Goal: Task Accomplishment & Management: Manage account settings

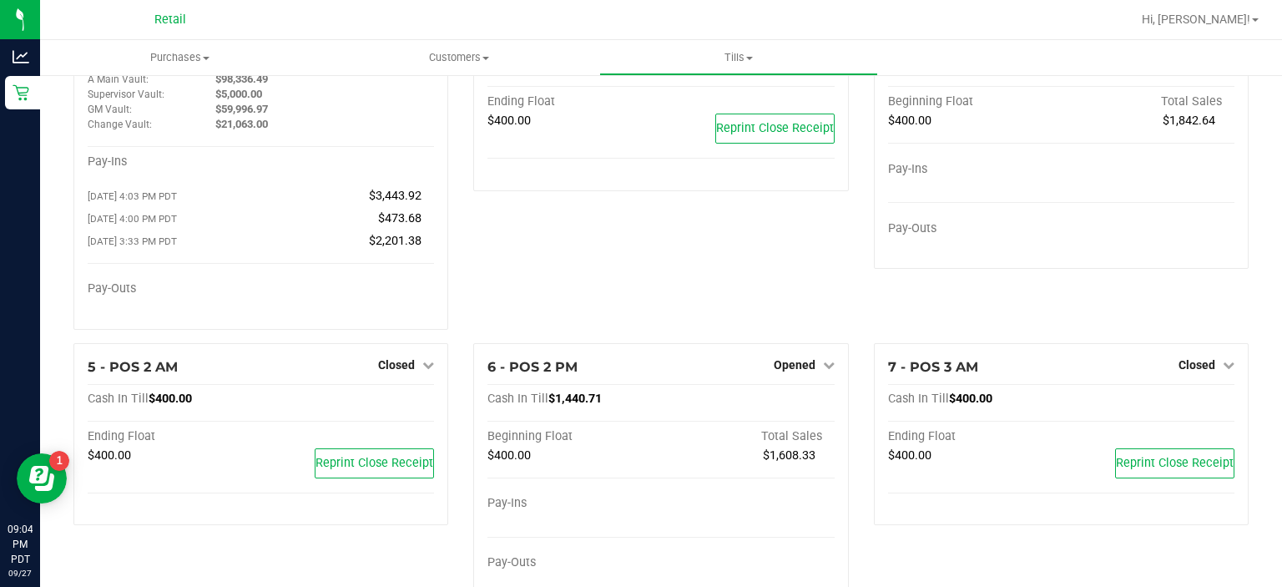
scroll to position [81, 0]
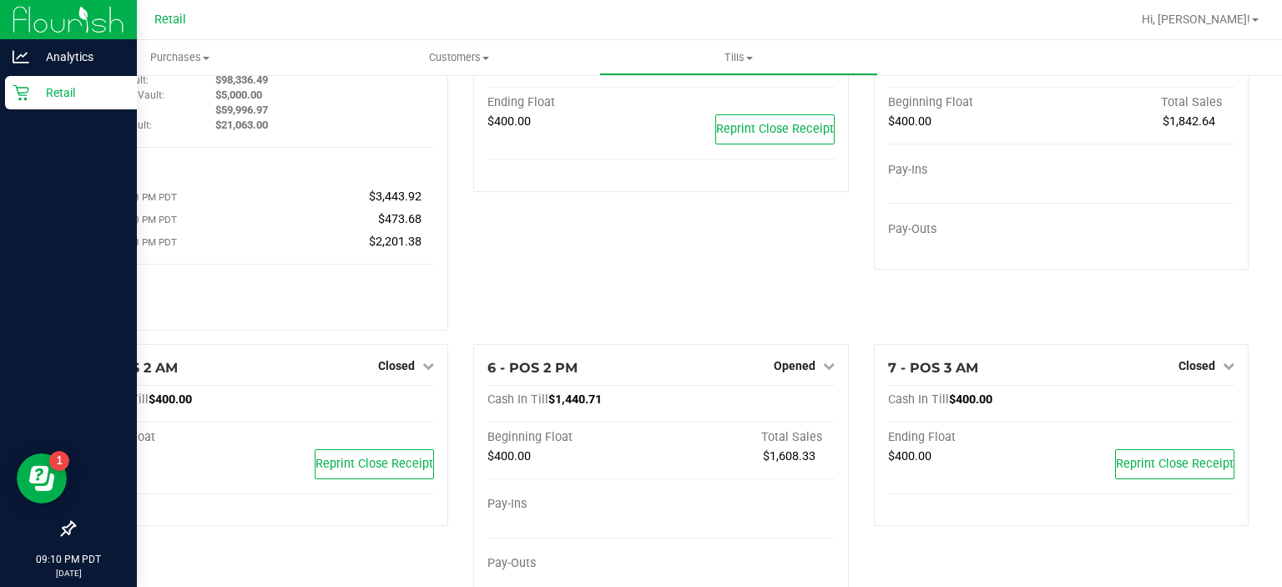
click at [10, 100] on div "Retail" at bounding box center [71, 92] width 132 height 33
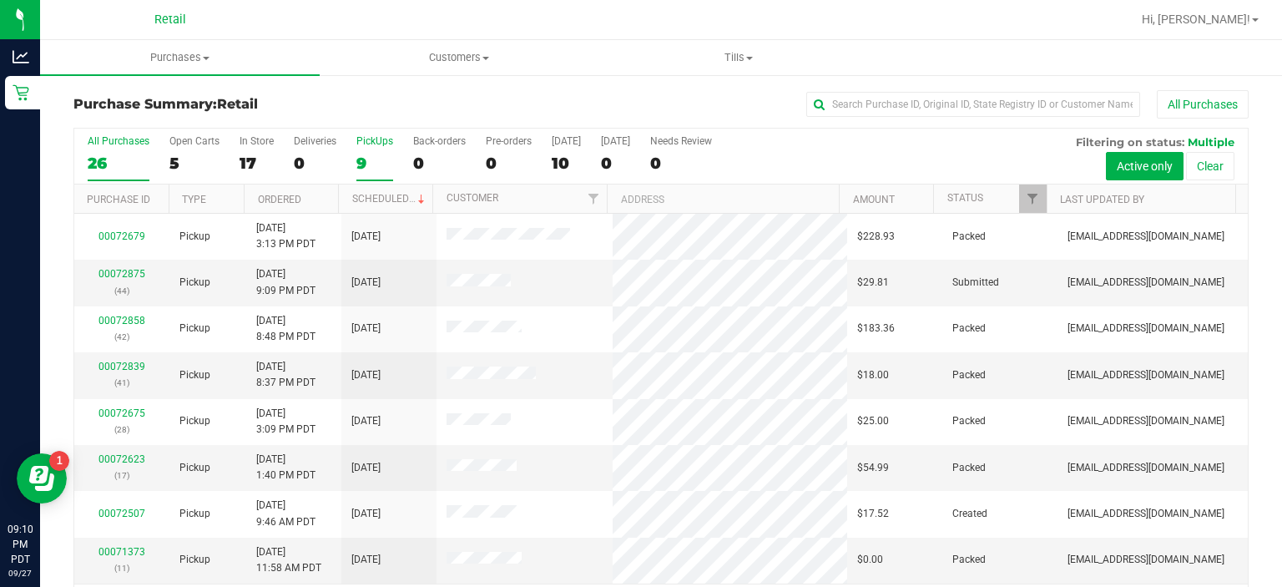
click at [379, 150] on label "PickUps 9" at bounding box center [374, 158] width 37 height 46
click at [0, 0] on input "PickUps 9" at bounding box center [0, 0] width 0 height 0
click at [955, 193] on link "Status" at bounding box center [965, 198] width 36 height 12
click at [956, 194] on link "Status" at bounding box center [974, 198] width 55 height 12
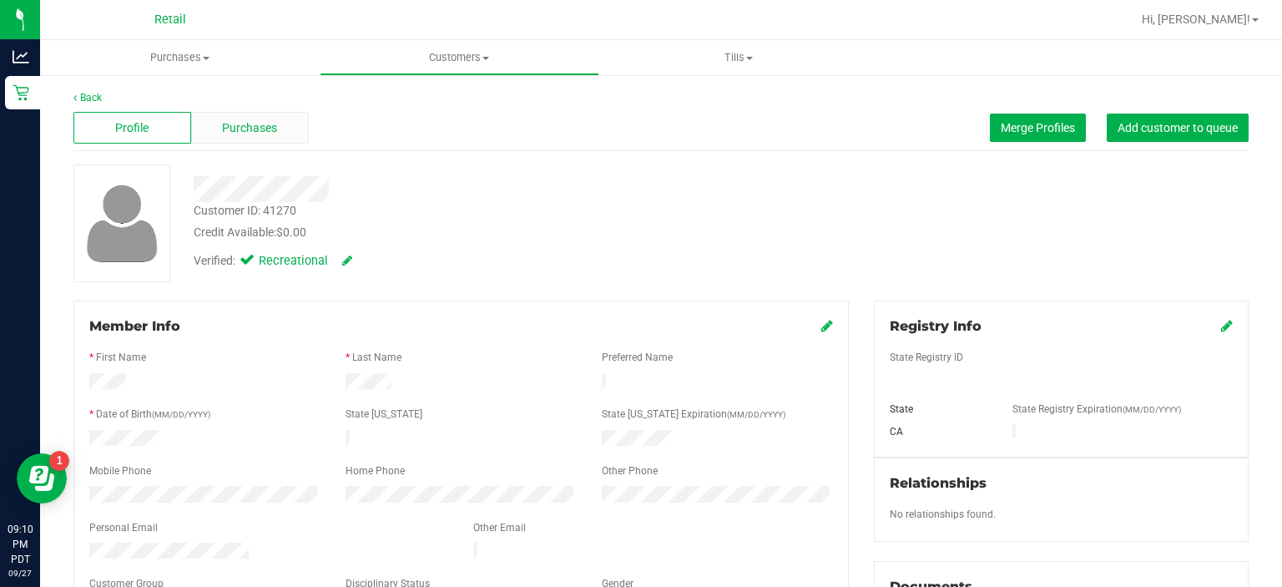
click at [242, 134] on span "Purchases" at bounding box center [249, 128] width 55 height 18
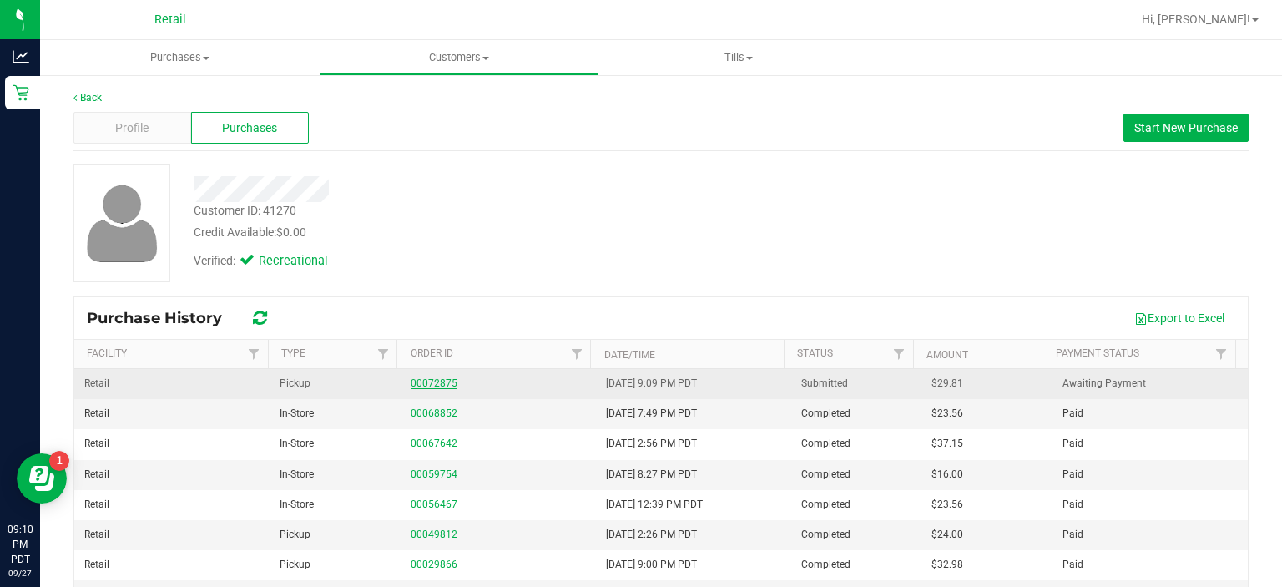
click at [424, 381] on link "00072875" at bounding box center [434, 383] width 47 height 12
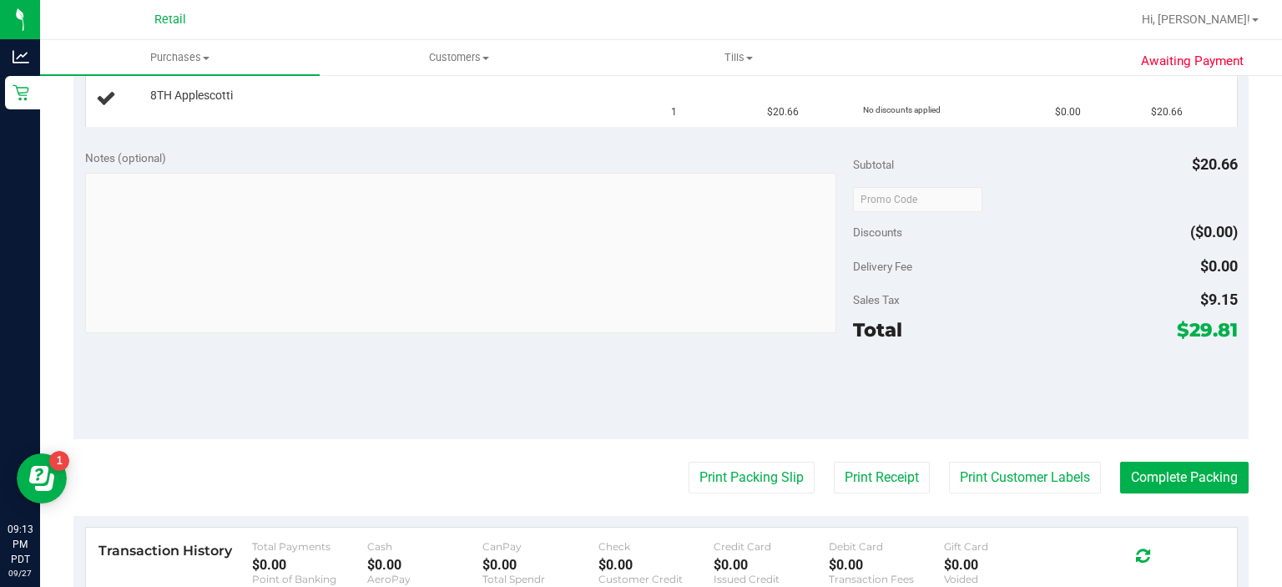
scroll to position [461, 0]
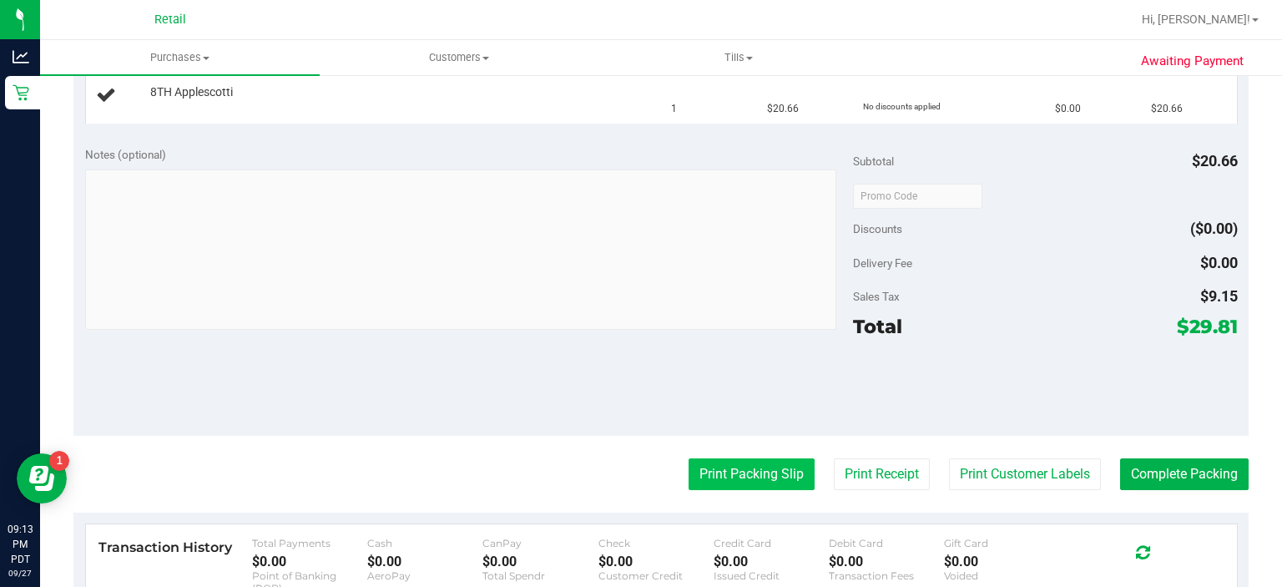
click at [735, 477] on button "Print Packing Slip" at bounding box center [752, 474] width 126 height 32
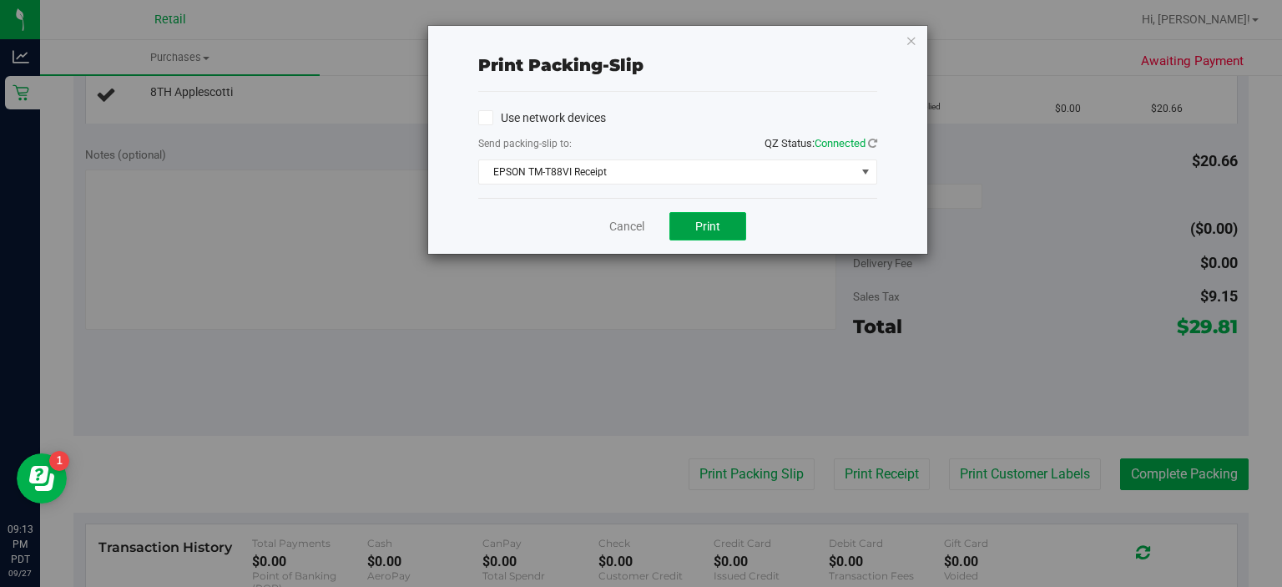
click at [676, 222] on button "Print" at bounding box center [707, 226] width 77 height 28
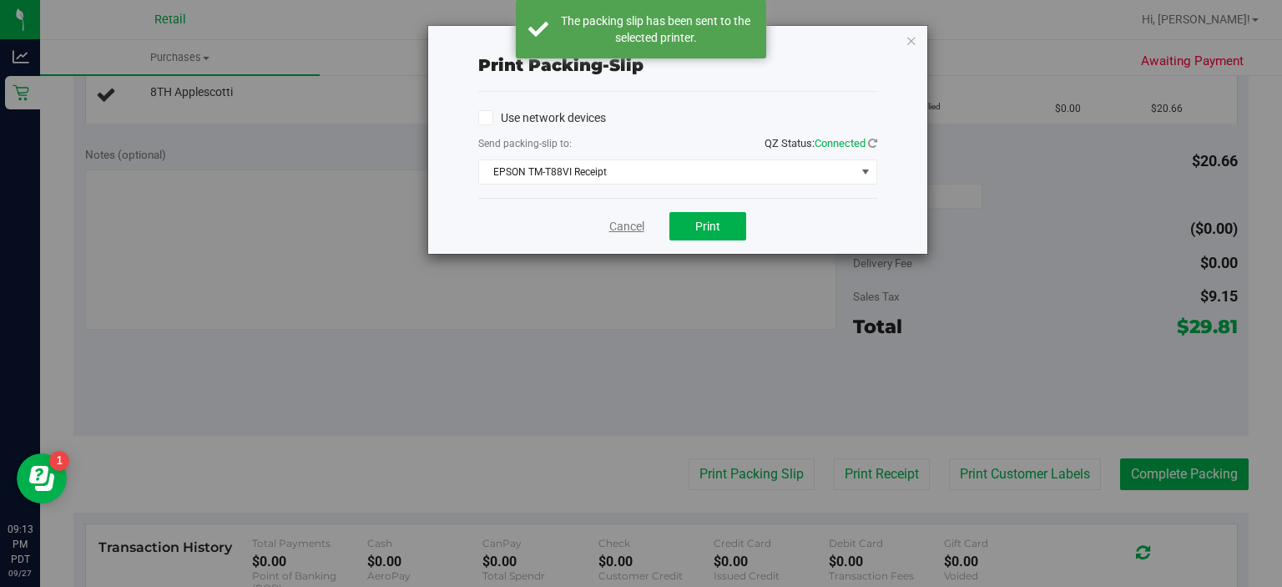
click at [615, 219] on link "Cancel" at bounding box center [626, 227] width 35 height 18
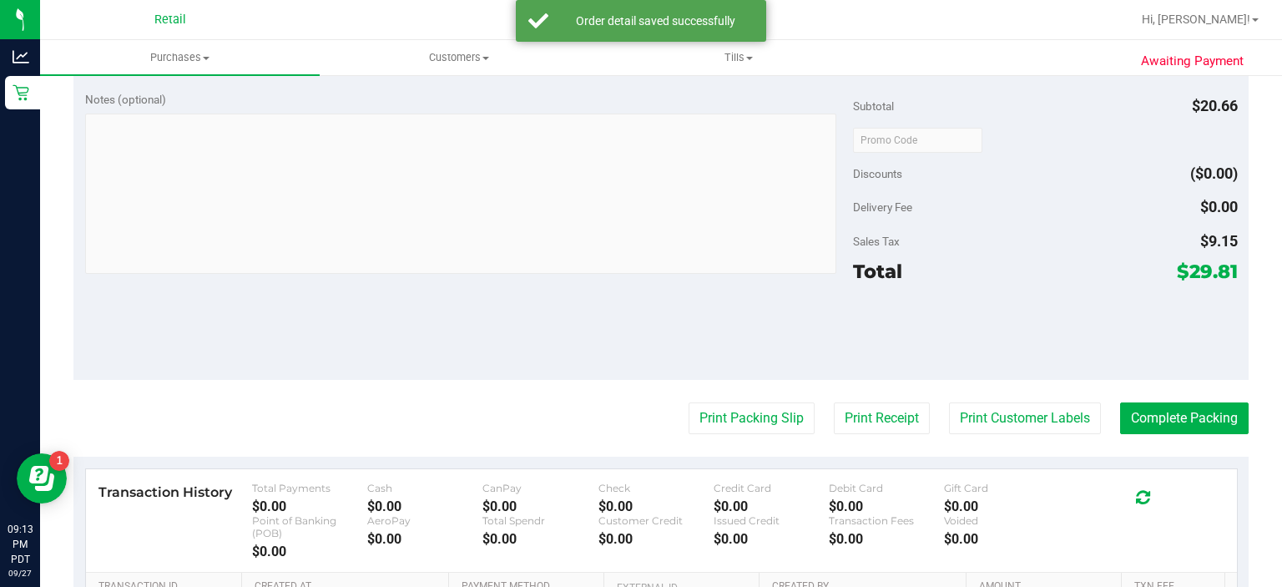
scroll to position [557, 0]
click at [1200, 414] on button "Complete Packing" at bounding box center [1184, 418] width 129 height 32
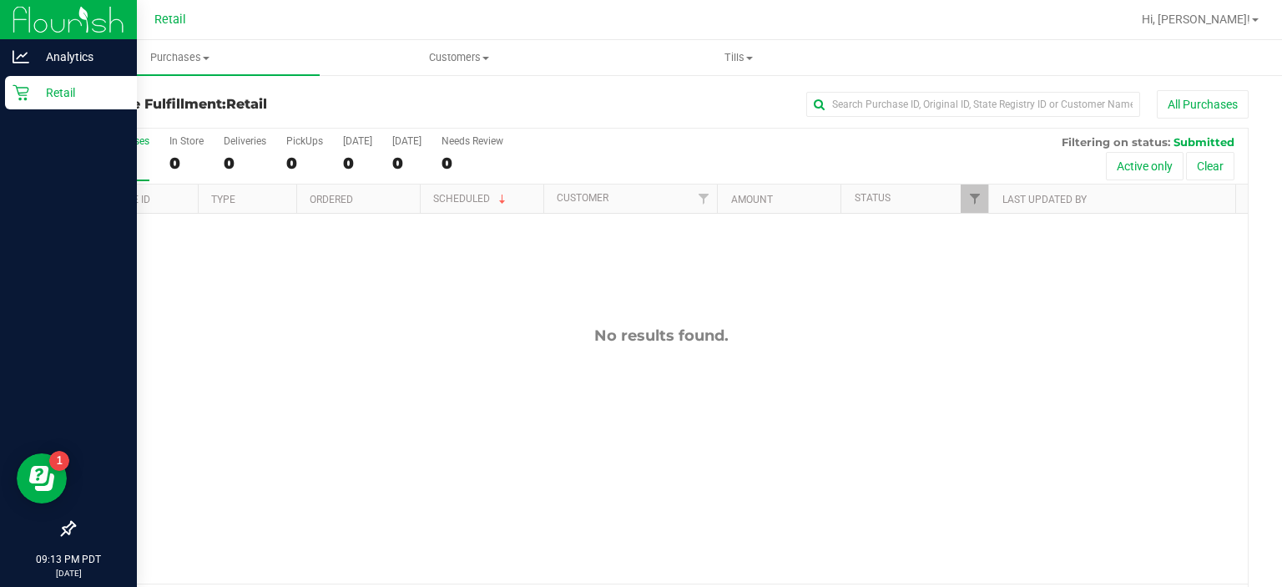
click at [23, 100] on icon at bounding box center [21, 92] width 17 height 17
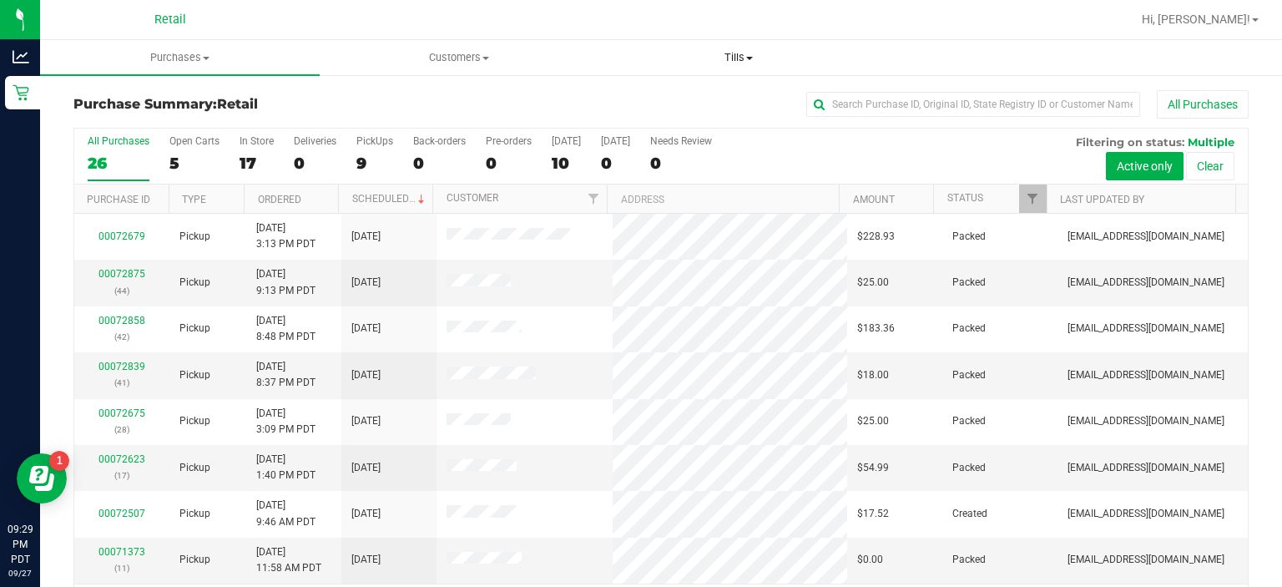
click at [739, 56] on span "Tills" at bounding box center [739, 57] width 278 height 15
click at [707, 100] on span "Manage tills" at bounding box center [655, 100] width 113 height 14
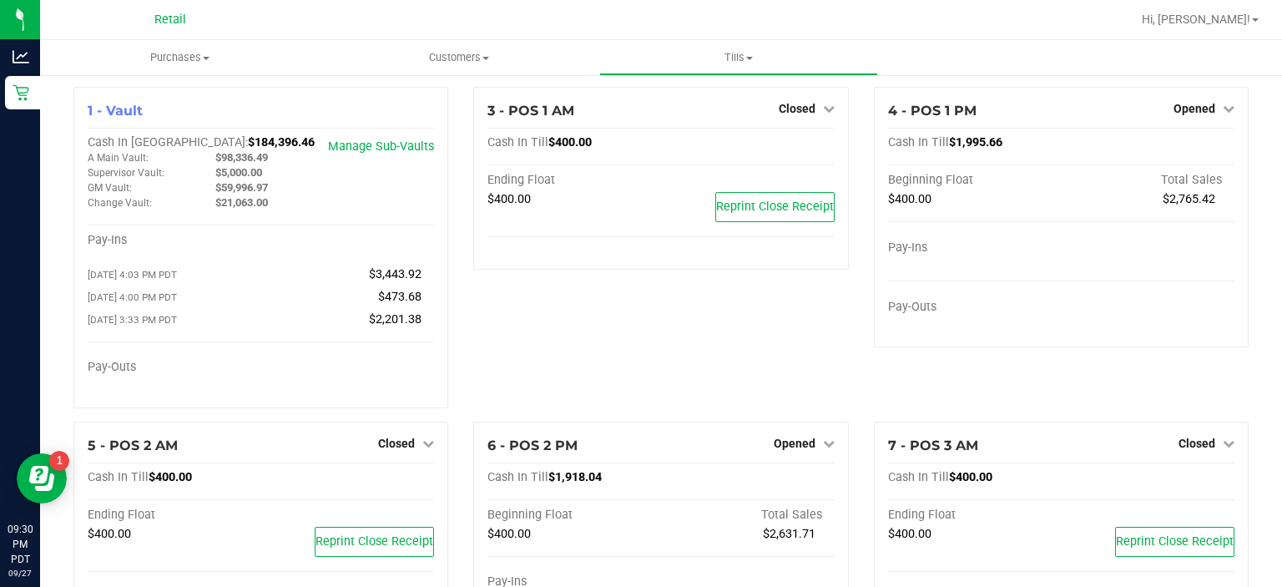
scroll to position [4, 0]
click at [1185, 113] on span "Opened" at bounding box center [1195, 107] width 42 height 13
click at [1179, 139] on link "Close Till" at bounding box center [1196, 142] width 45 height 13
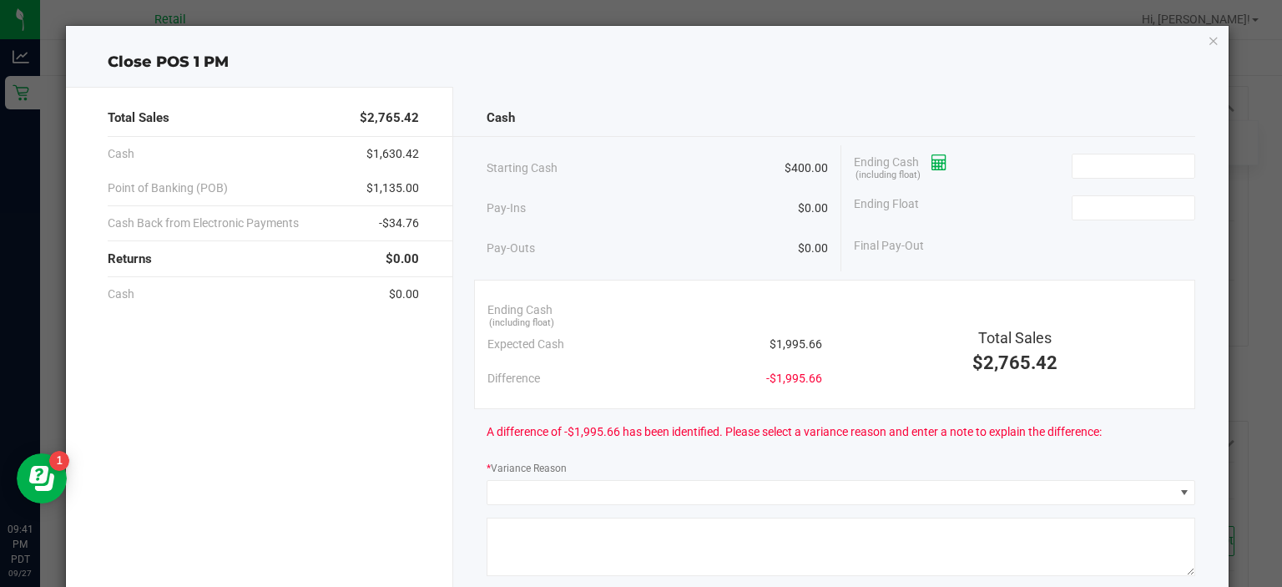
click at [937, 161] on icon at bounding box center [940, 163] width 16 height 12
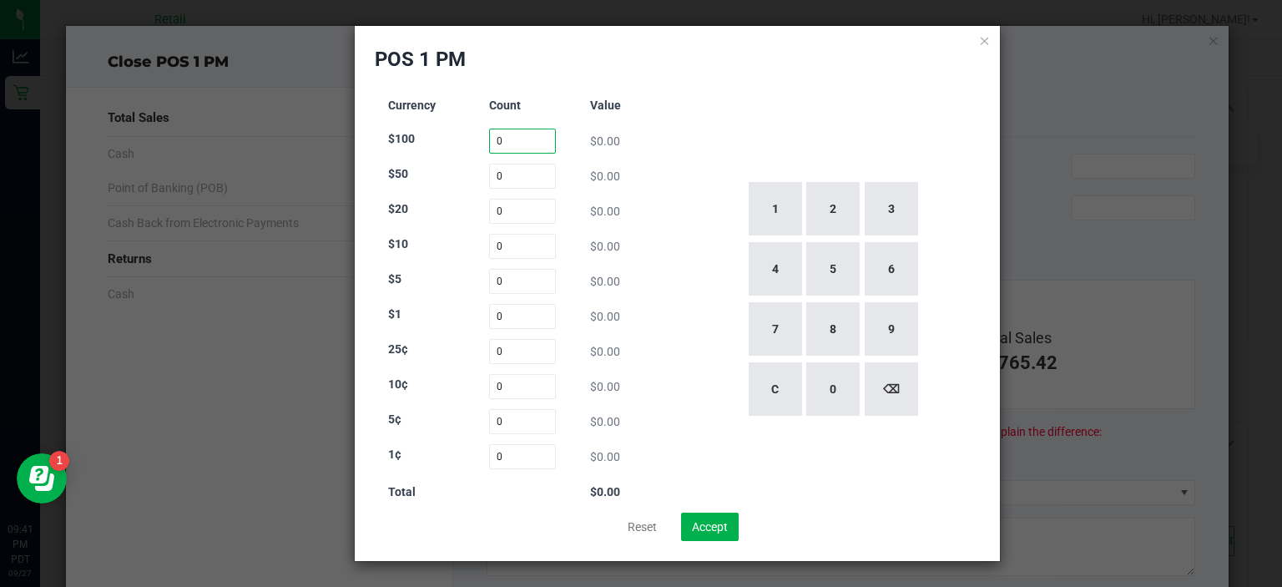
click at [513, 137] on input "0" at bounding box center [523, 141] width 68 height 25
type input "11"
type input "0"
type input "28"
type input "12"
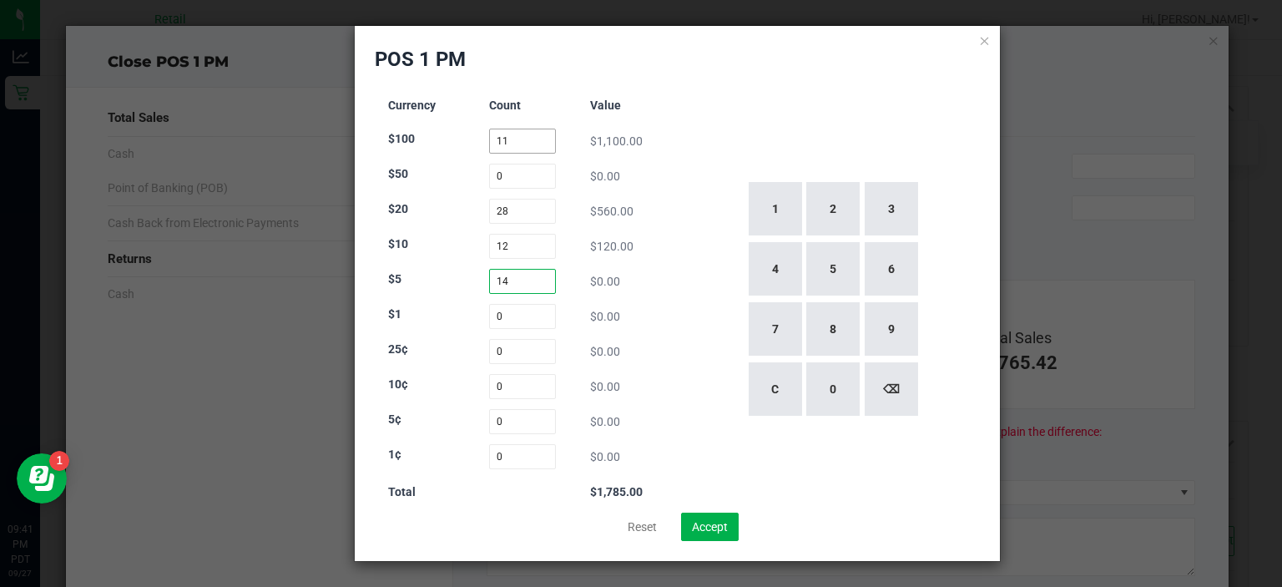
type input "14"
type input "114"
type input "79"
type input "86"
type input "0"
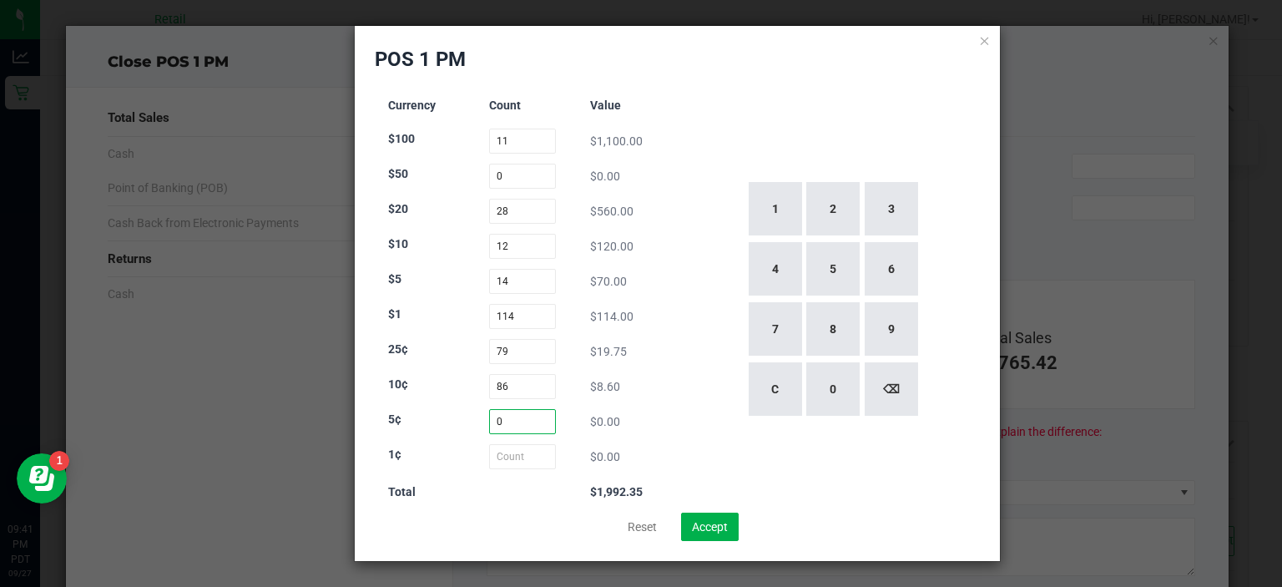
click at [523, 423] on input "0" at bounding box center [523, 421] width 68 height 25
type input "0"
type input "48"
type input "101"
click at [708, 528] on button "Accept" at bounding box center [710, 527] width 58 height 28
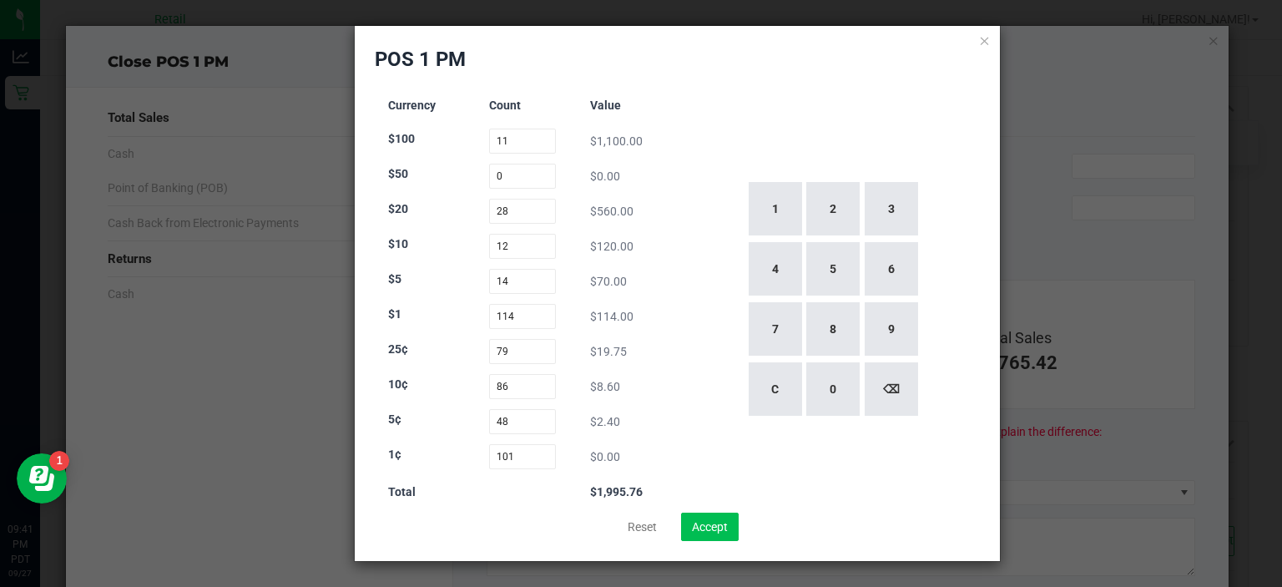
type input "$1,995.76"
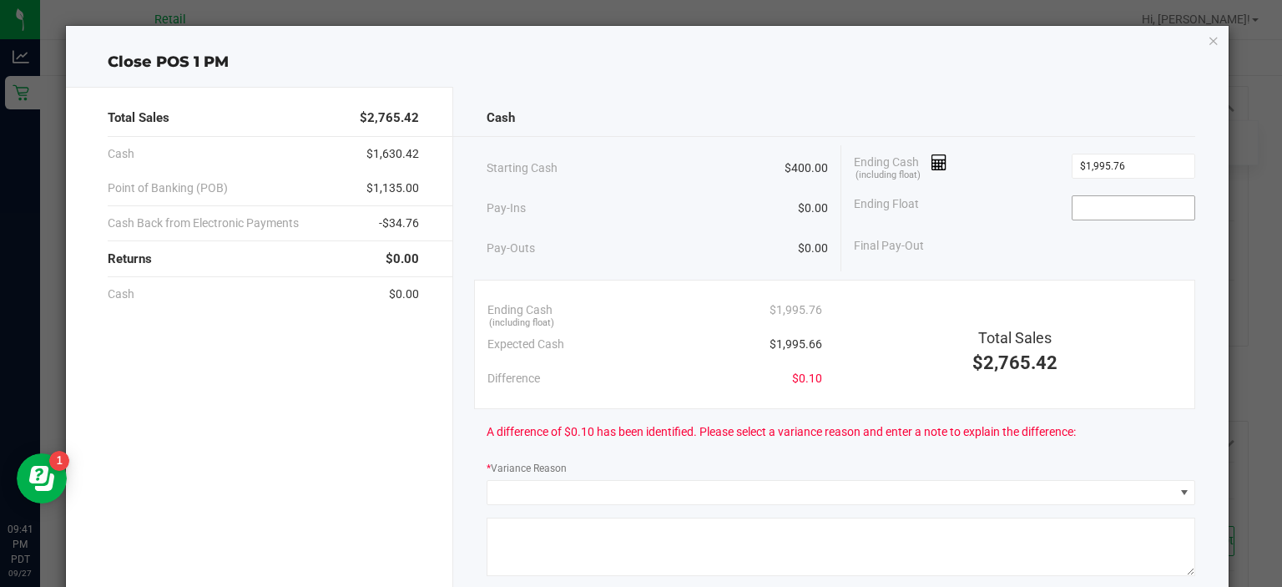
click at [1114, 205] on input at bounding box center [1134, 207] width 123 height 23
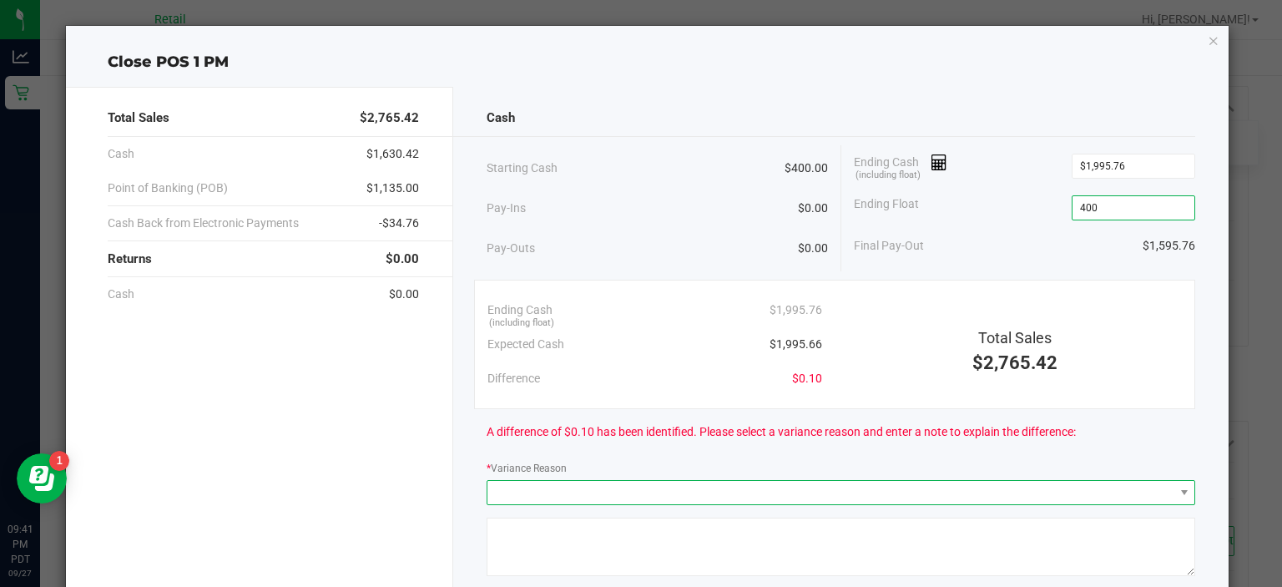
click at [757, 483] on span at bounding box center [830, 492] width 686 height 23
type input "$400.00"
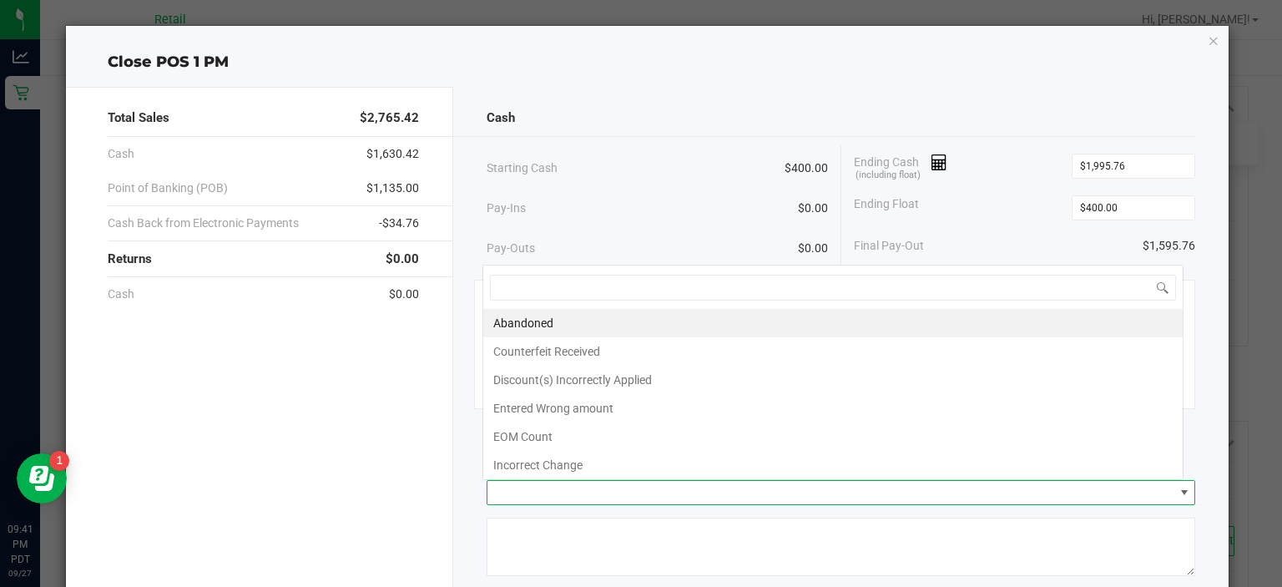
scroll to position [24, 701]
click at [599, 324] on li "Abandoned" at bounding box center [833, 323] width 700 height 28
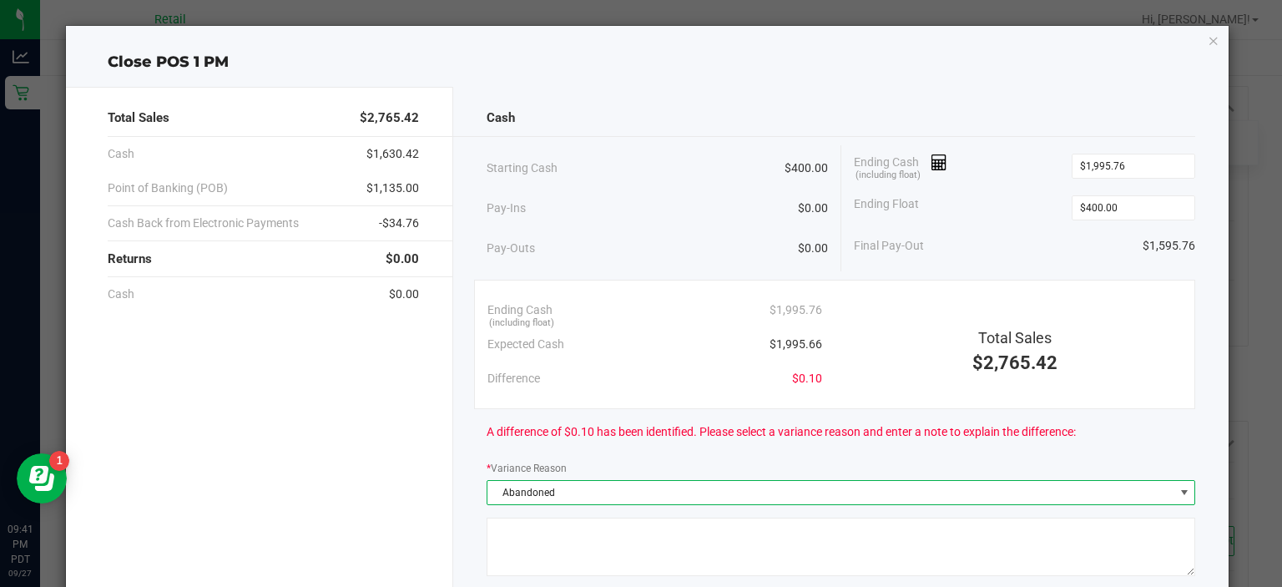
click at [702, 552] on textarea at bounding box center [841, 547] width 709 height 58
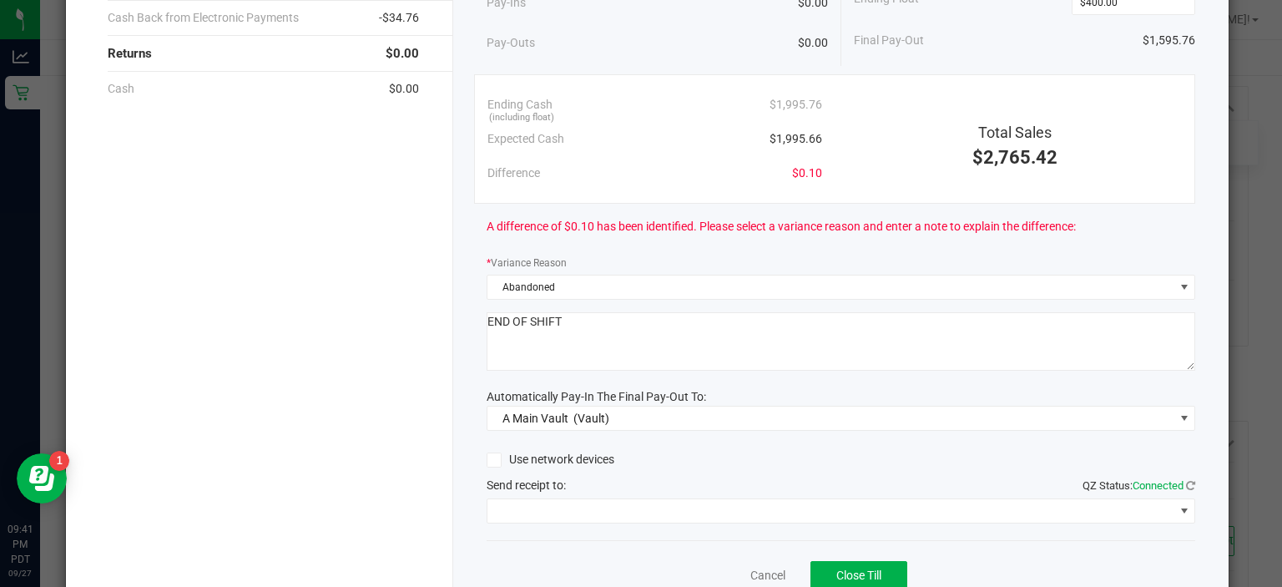
scroll to position [275, 0]
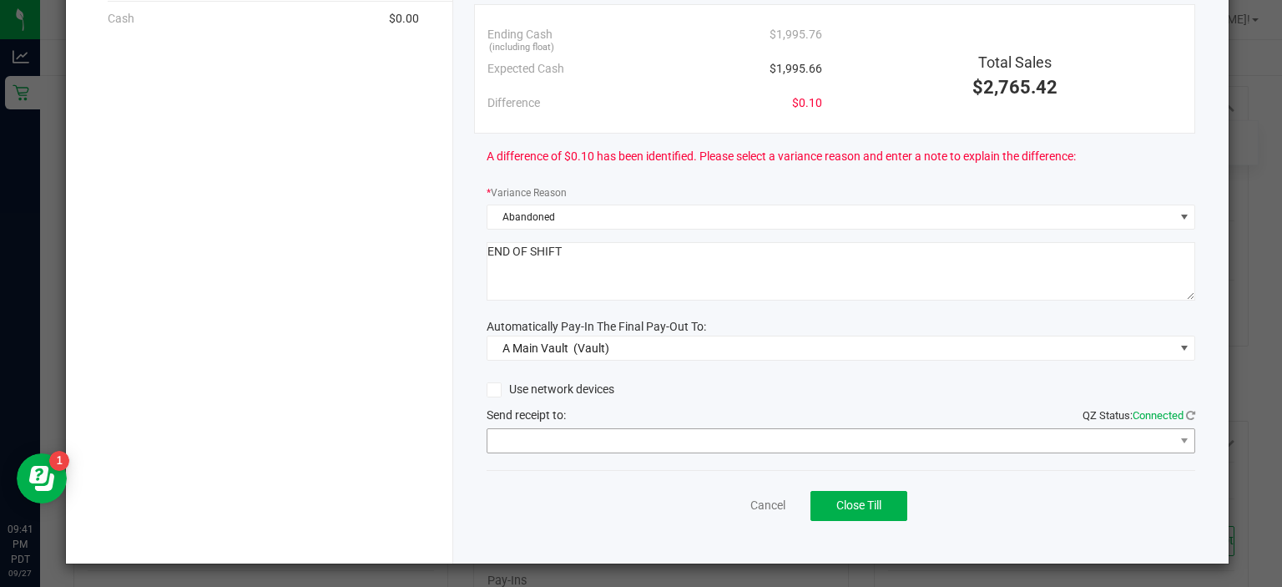
type textarea "END OF SHIFT"
click at [641, 446] on span at bounding box center [830, 440] width 686 height 23
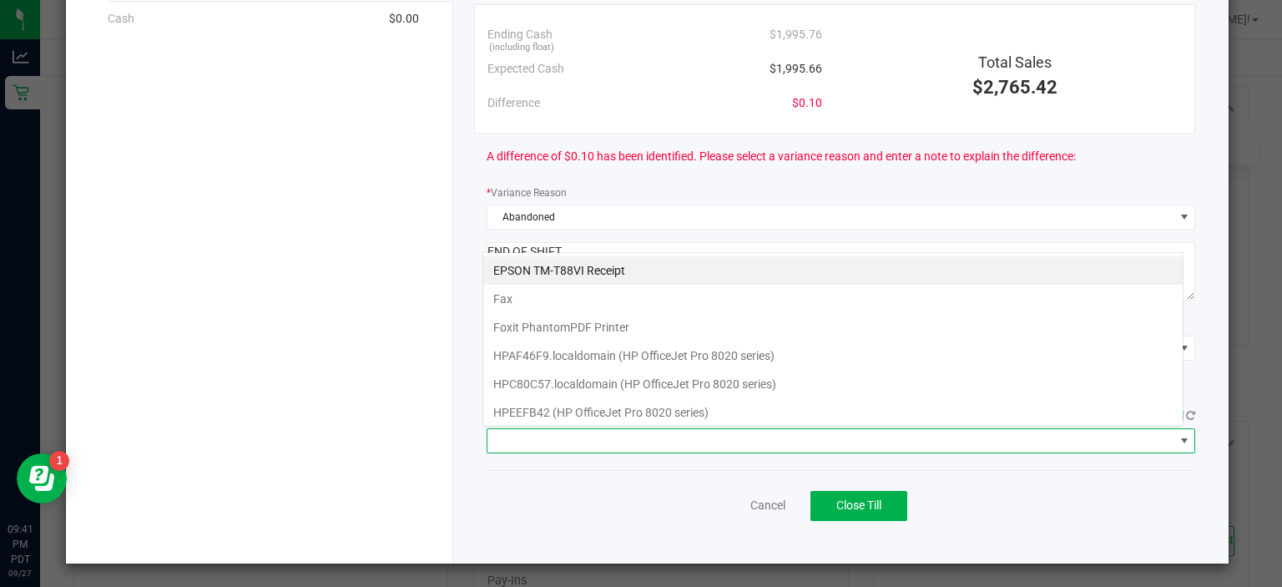
scroll to position [24, 701]
click at [632, 273] on Receipt "EPSON TM-T88VI Receipt" at bounding box center [833, 270] width 700 height 28
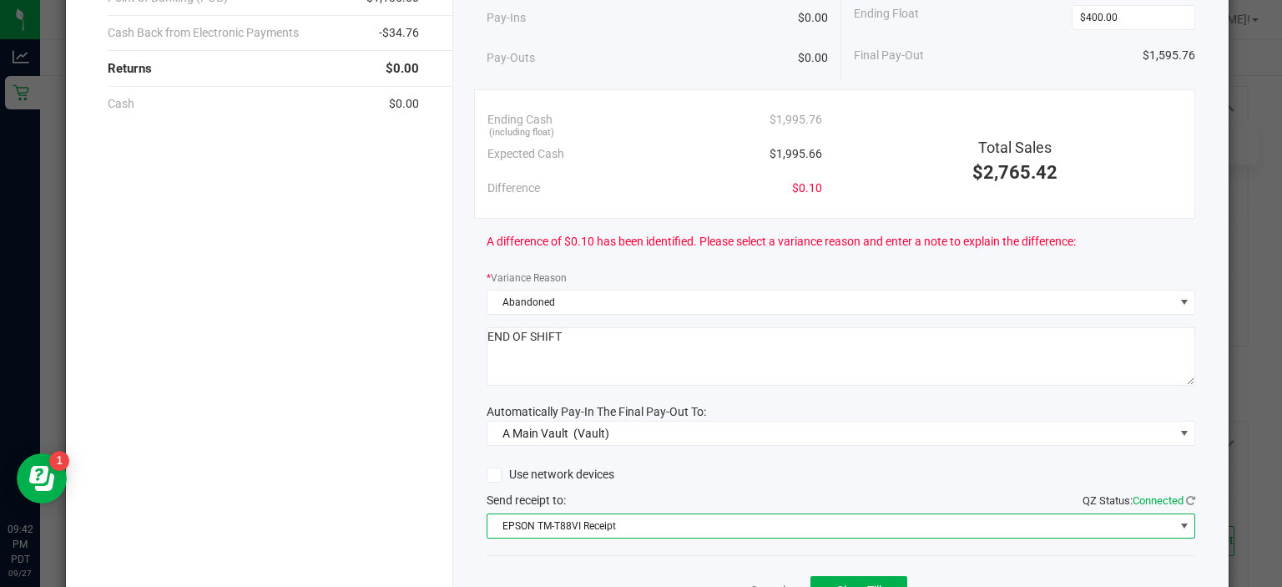
scroll to position [275, 0]
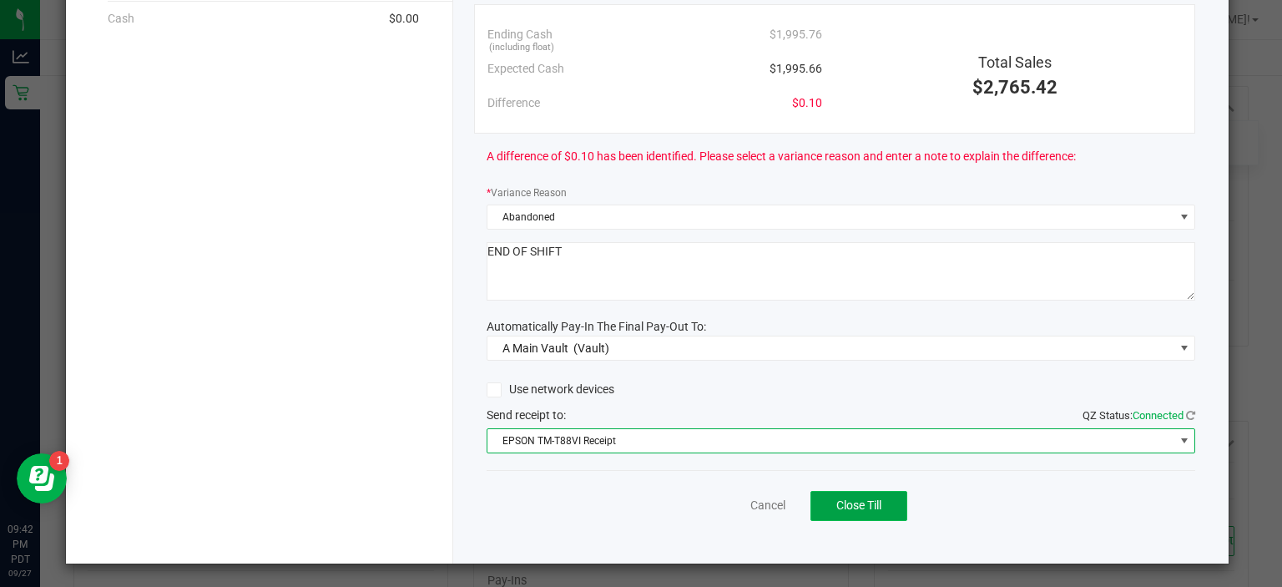
click at [877, 516] on button "Close Till" at bounding box center [859, 506] width 97 height 30
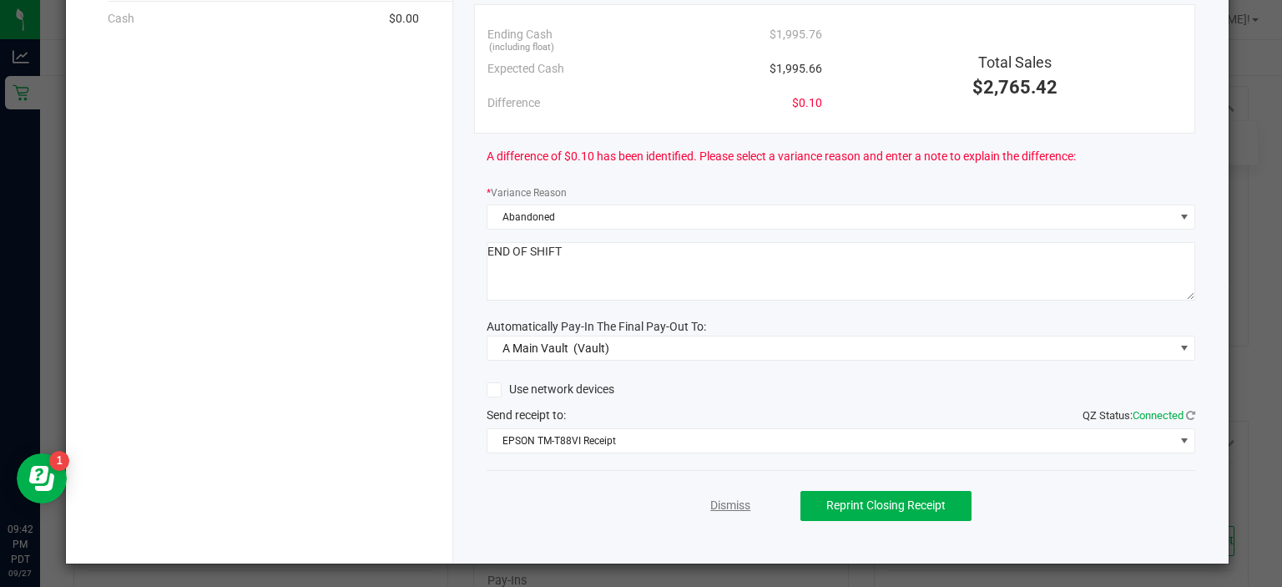
click at [720, 507] on link "Dismiss" at bounding box center [730, 506] width 40 height 18
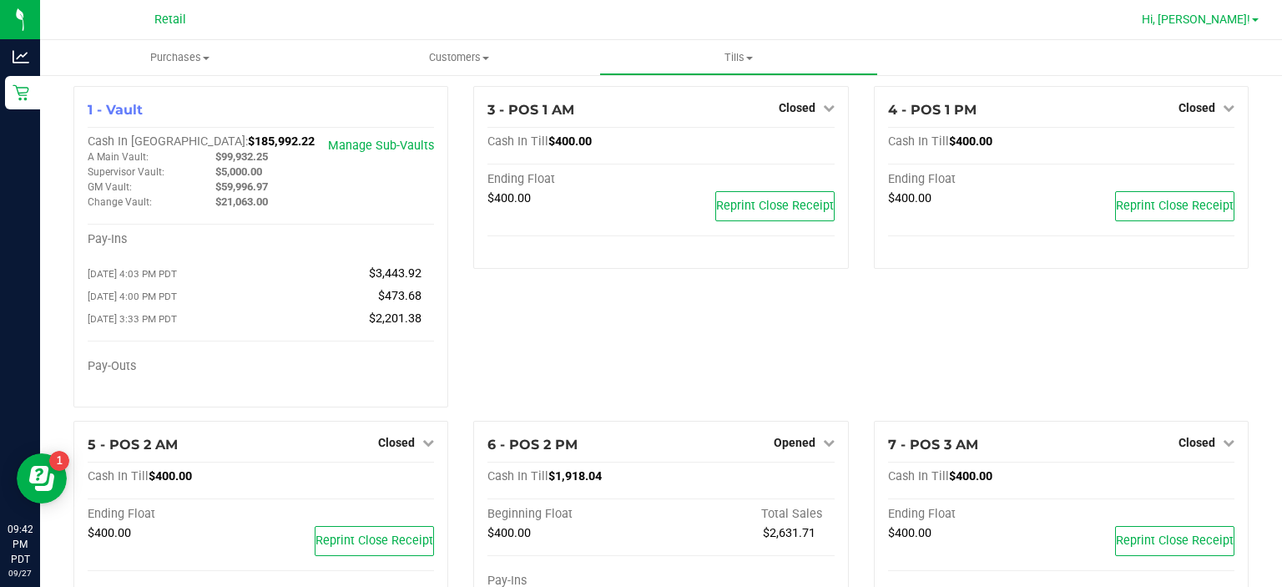
click at [1240, 27] on link "Hi, [PERSON_NAME]!" at bounding box center [1200, 20] width 130 height 18
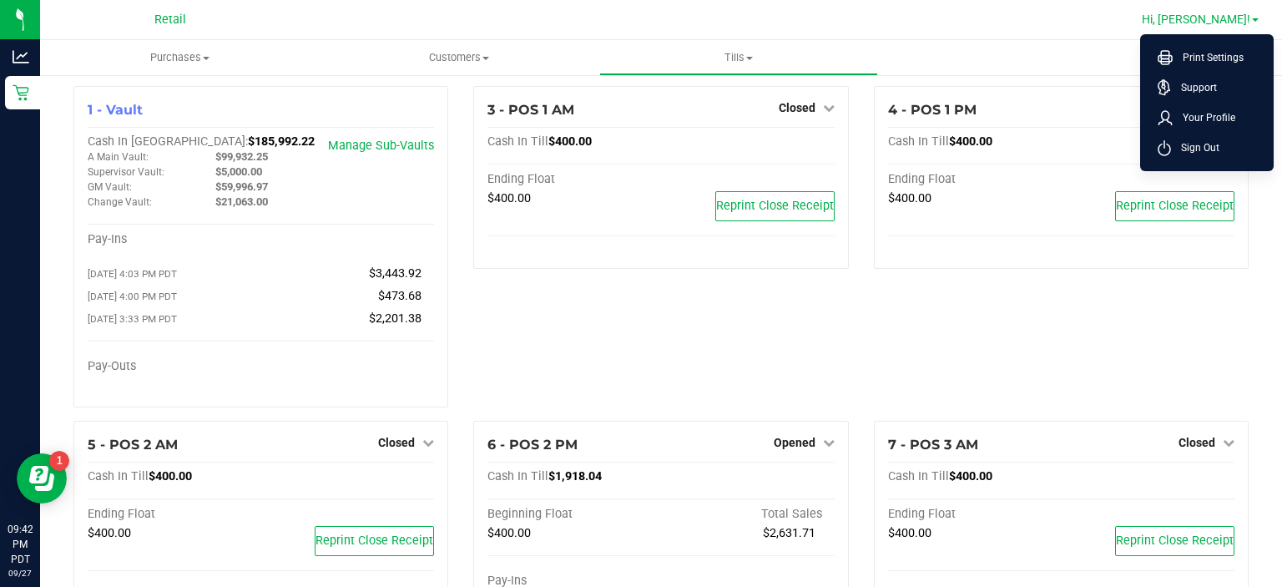
click at [1229, 150] on li "Sign Out" at bounding box center [1206, 148] width 125 height 30
